Goal: Transaction & Acquisition: Purchase product/service

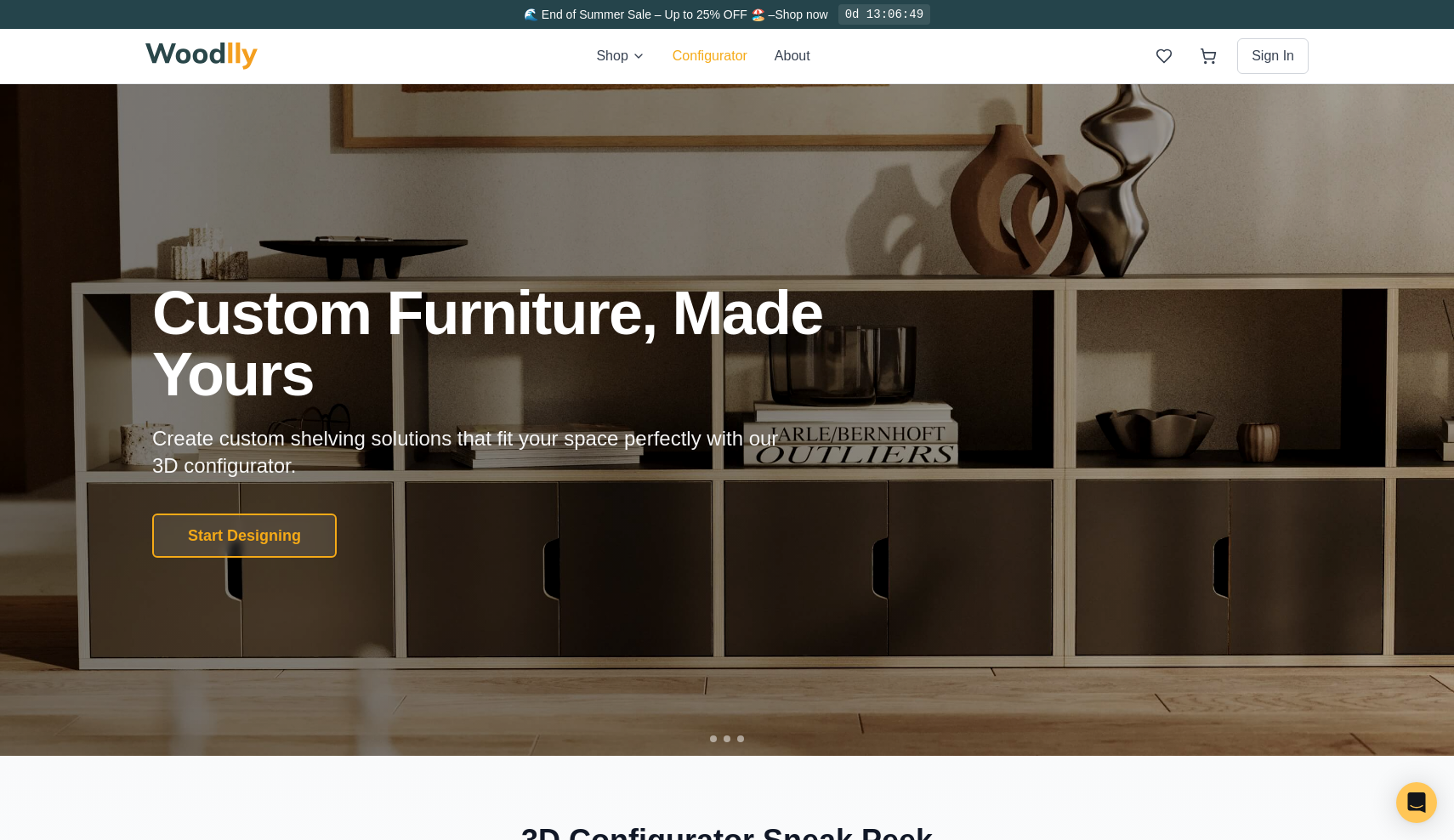
click at [732, 51] on button "Configurator" at bounding box center [711, 56] width 75 height 21
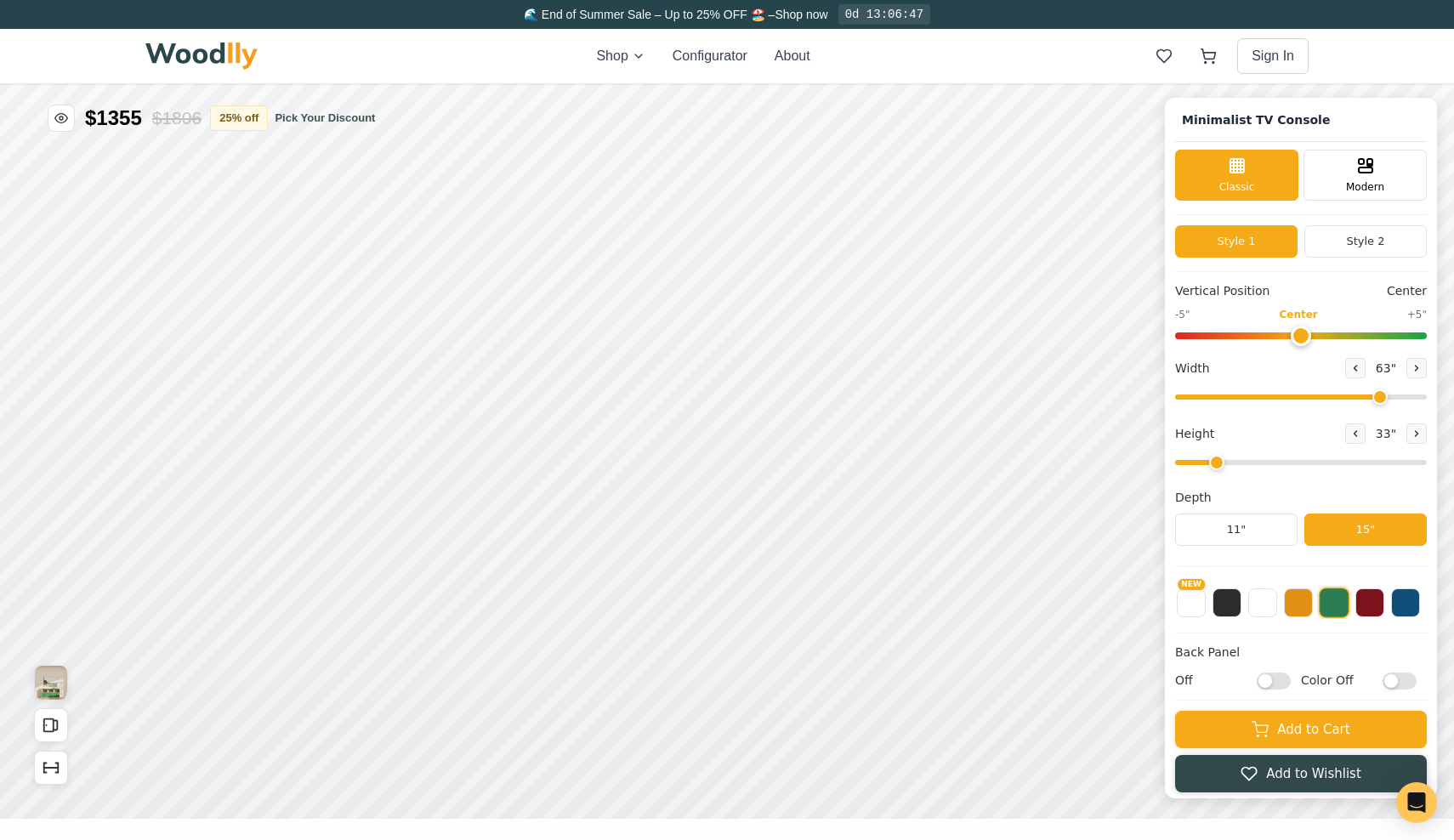
type input "63"
type input "2"
click at [1350, 371] on icon at bounding box center [1355, 368] width 10 height 10
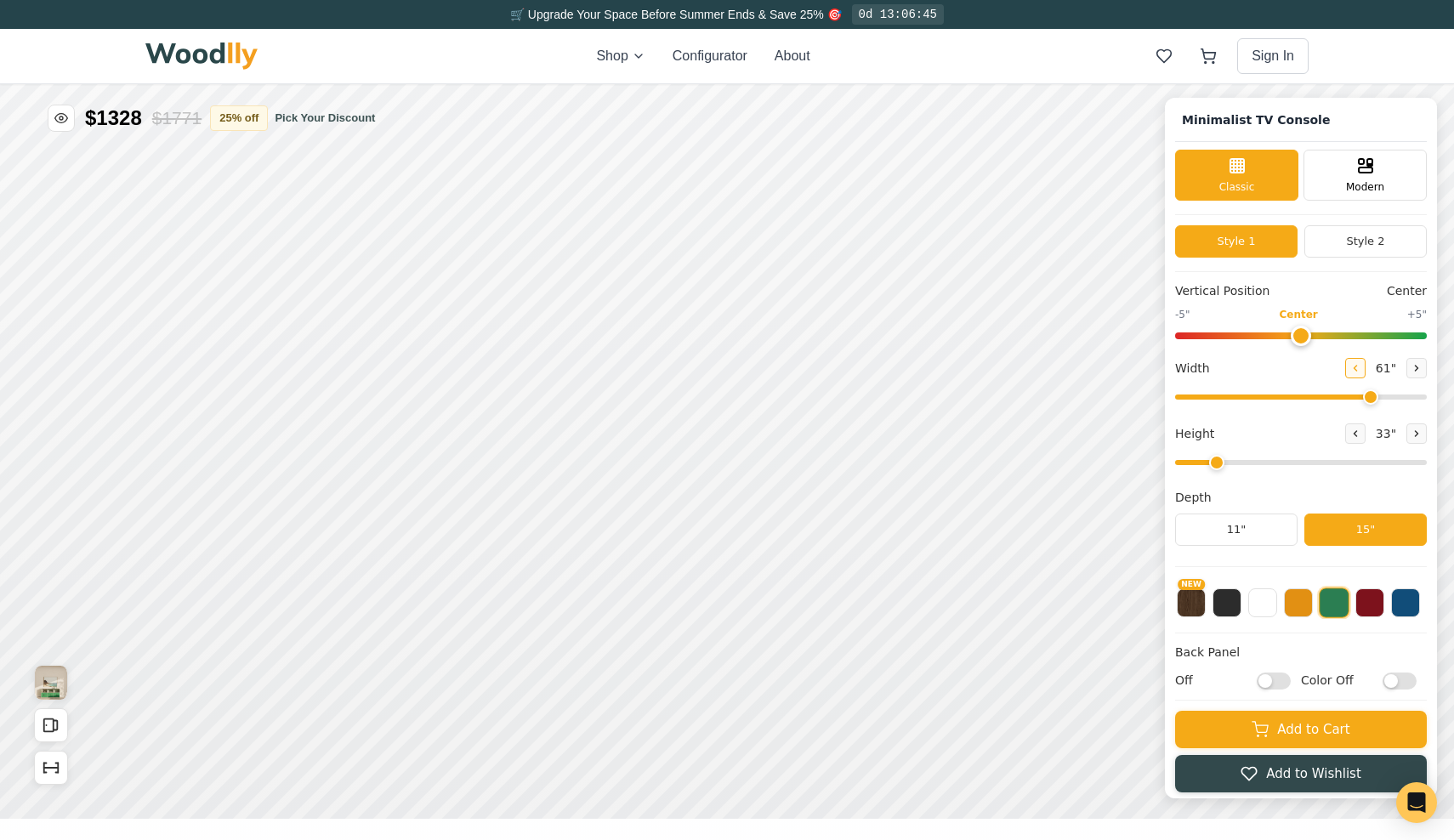
type input "60"
click at [243, 49] on img at bounding box center [201, 55] width 112 height 27
